Goal: Understand process/instructions: Learn how to perform a task or action

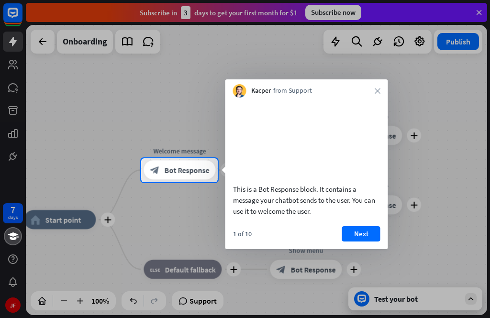
click at [363, 242] on button "Next" at bounding box center [361, 233] width 38 height 15
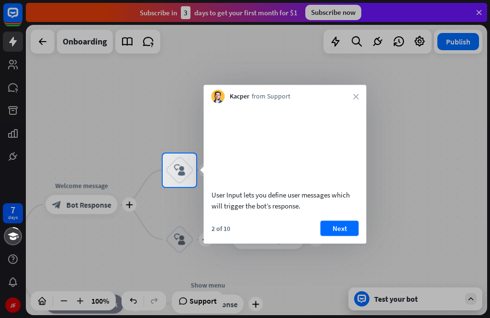
click at [343, 236] on button "Next" at bounding box center [340, 228] width 38 height 15
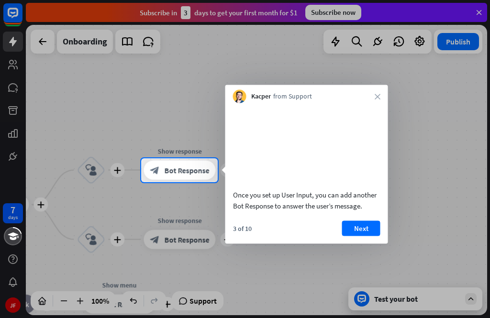
click at [352, 236] on button "Next" at bounding box center [361, 228] width 38 height 15
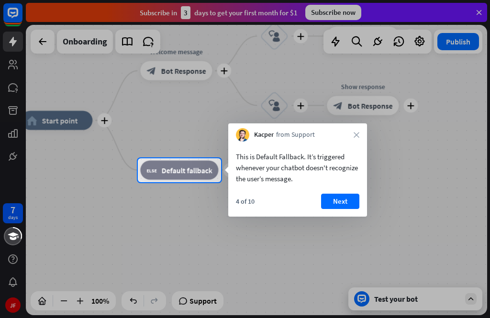
click at [349, 202] on button "Next" at bounding box center [340, 201] width 38 height 15
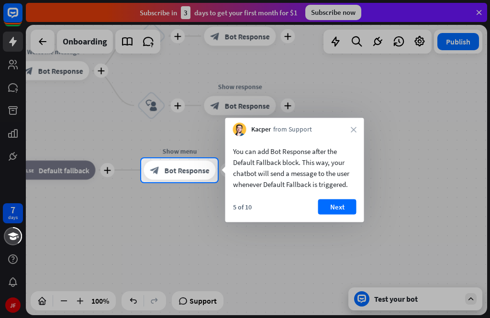
click at [341, 208] on button "Next" at bounding box center [337, 207] width 38 height 15
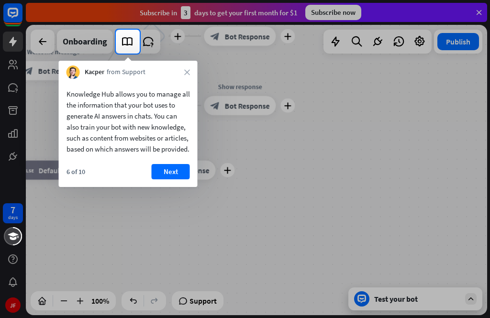
click at [172, 180] on button "Next" at bounding box center [171, 171] width 38 height 15
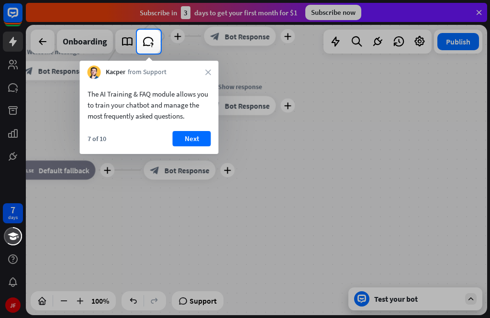
click at [194, 145] on button "Next" at bounding box center [192, 138] width 38 height 15
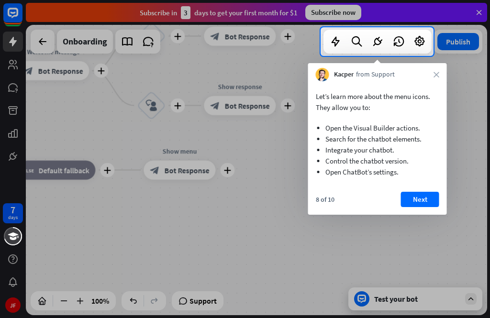
click at [423, 197] on button "Next" at bounding box center [420, 199] width 38 height 15
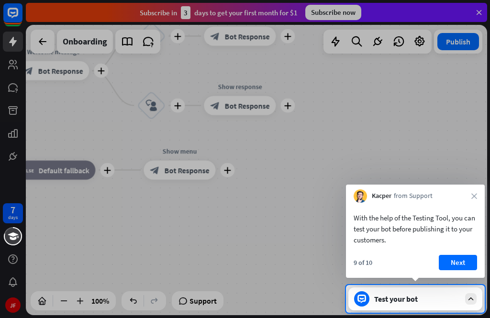
click at [458, 265] on button "Next" at bounding box center [458, 262] width 38 height 15
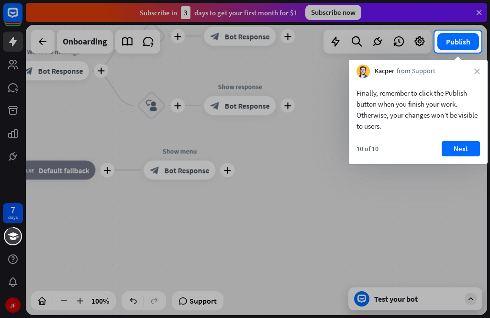
click at [458, 145] on button "Next" at bounding box center [461, 148] width 38 height 15
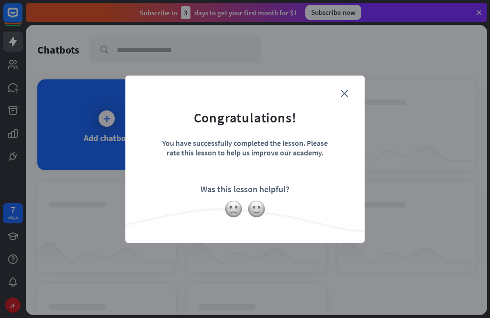
click at [257, 212] on img at bounding box center [256, 209] width 18 height 18
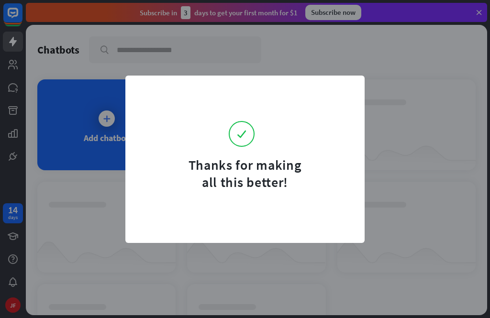
click at [408, 191] on div "Thanks for making all this better!" at bounding box center [245, 159] width 490 height 318
